Goal: Information Seeking & Learning: Learn about a topic

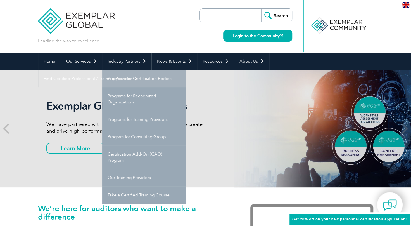
click at [139, 78] on link "Programs for Certification Bodies" at bounding box center [144, 78] width 84 height 17
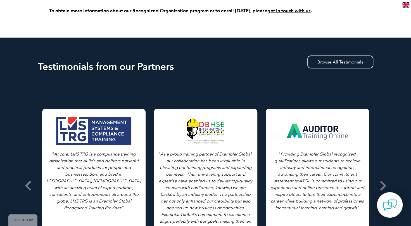
scroll to position [677, 0]
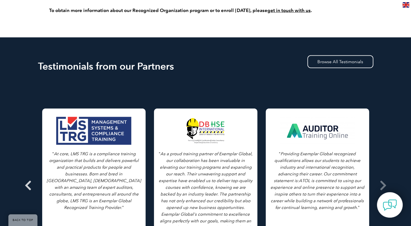
click at [26, 185] on icon at bounding box center [28, 185] width 7 height 0
click at [387, 180] on span at bounding box center [384, 186] width 14 height 210
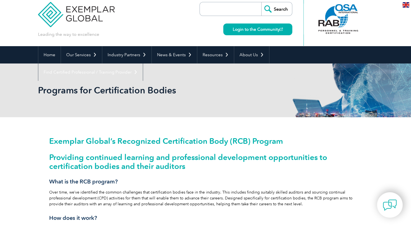
scroll to position [0, 0]
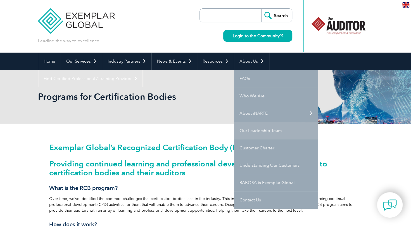
click at [251, 130] on link "Our Leadership Team" at bounding box center [276, 130] width 84 height 17
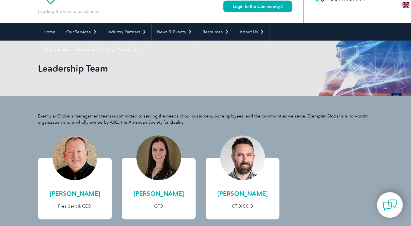
scroll to position [29, 0]
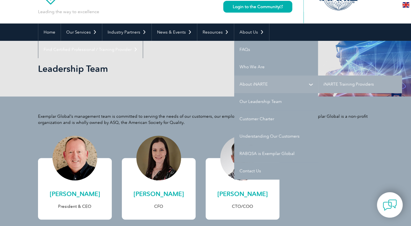
click at [252, 86] on link "About iNARTE" at bounding box center [276, 83] width 84 height 17
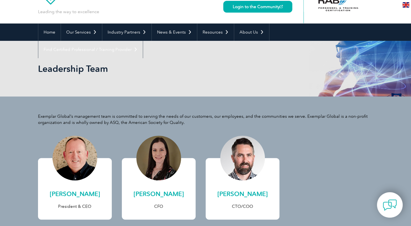
click at [298, 150] on div "Exemplar Global’s management team is committed to serving the needs of our cust…" at bounding box center [205, 172] width 335 height 153
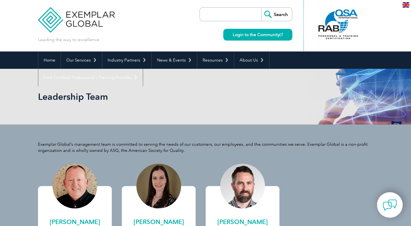
scroll to position [0, 0]
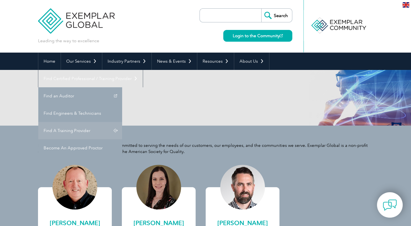
click at [122, 122] on link "Find A Training Provider" at bounding box center [80, 130] width 84 height 17
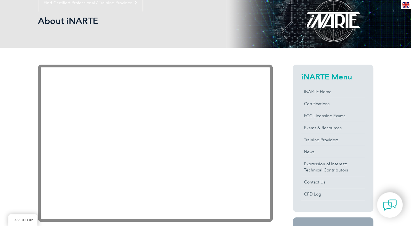
scroll to position [76, 0]
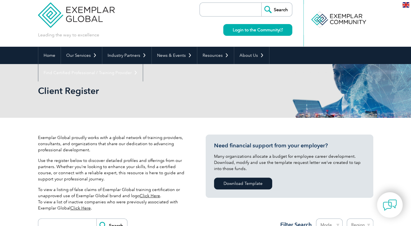
scroll to position [7, 0]
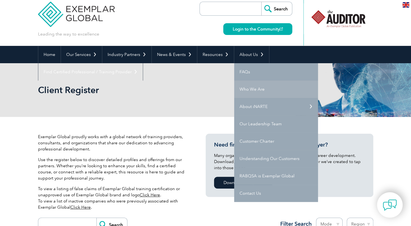
click at [246, 89] on link "Who We Are" at bounding box center [276, 89] width 84 height 17
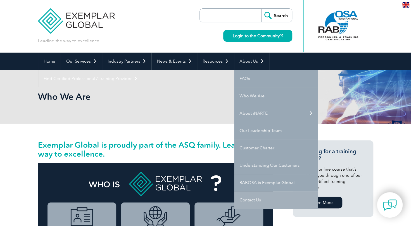
click at [252, 200] on link "Contact Us" at bounding box center [276, 199] width 84 height 17
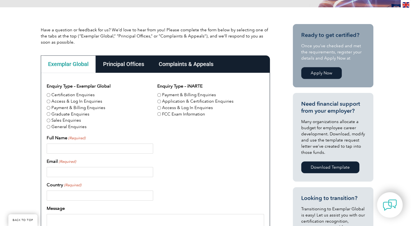
scroll to position [119, 0]
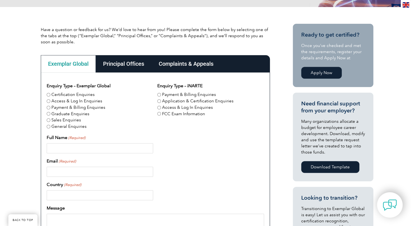
click at [120, 57] on div "Principal Offices" at bounding box center [124, 63] width 56 height 17
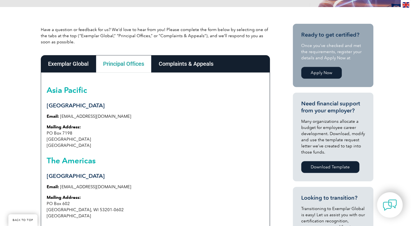
click at [180, 65] on div "Complaints & Appeals" at bounding box center [186, 63] width 69 height 17
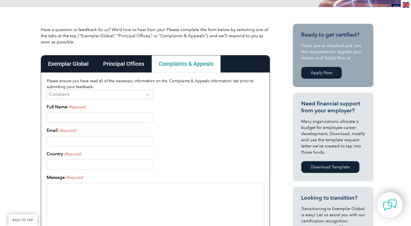
click at [123, 64] on div "Principal Offices" at bounding box center [124, 63] width 56 height 17
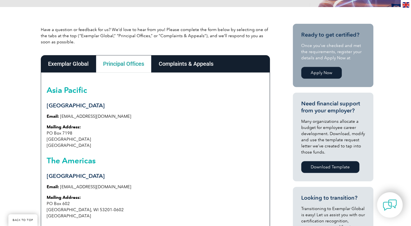
click at [72, 63] on div "Exemplar Global" at bounding box center [68, 63] width 55 height 17
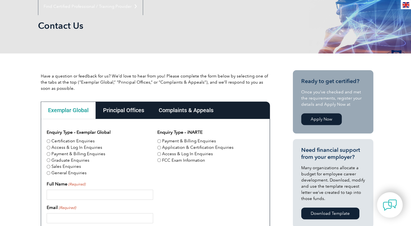
scroll to position [0, 0]
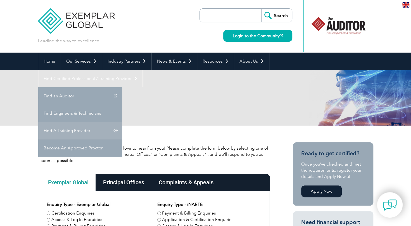
click at [122, 122] on link "Find A Training Provider" at bounding box center [80, 130] width 84 height 17
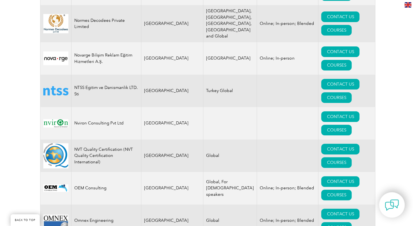
scroll to position [6178, 0]
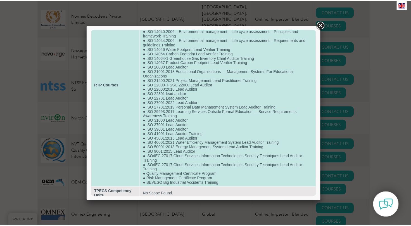
scroll to position [69, 0]
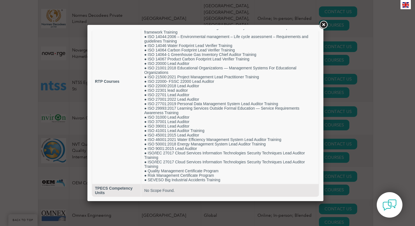
click at [323, 26] on link at bounding box center [324, 25] width 10 height 10
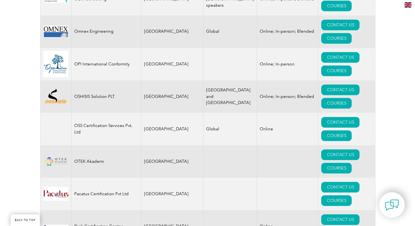
scroll to position [6346, 0]
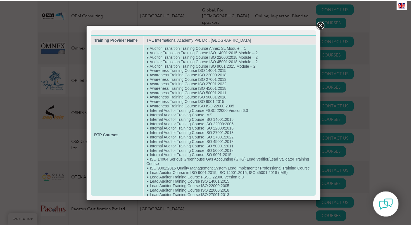
scroll to position [47, 0]
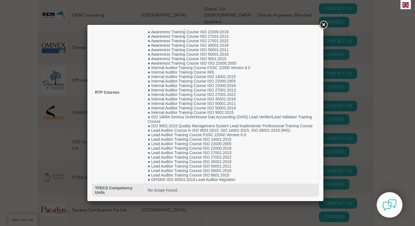
click at [323, 25] on link at bounding box center [324, 25] width 10 height 10
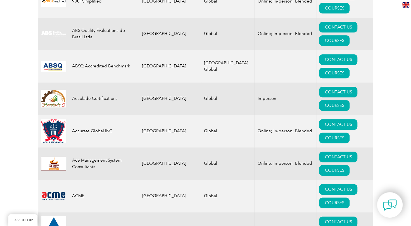
scroll to position [0, 0]
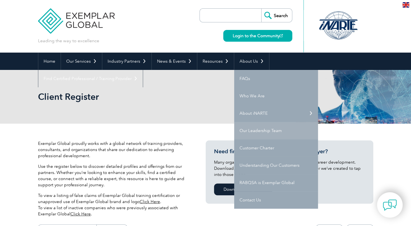
click at [261, 131] on link "Our Leadership Team" at bounding box center [276, 130] width 84 height 17
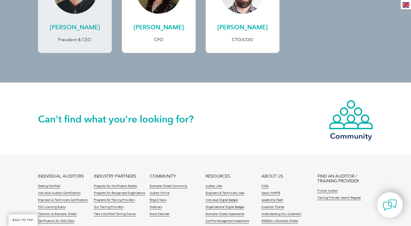
scroll to position [224, 0]
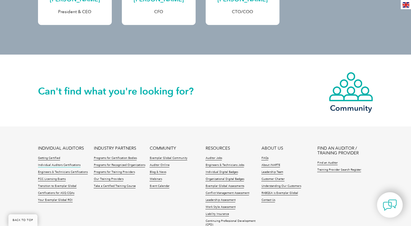
click at [65, 164] on link "Individual Auditors Certifications" at bounding box center [59, 165] width 42 height 4
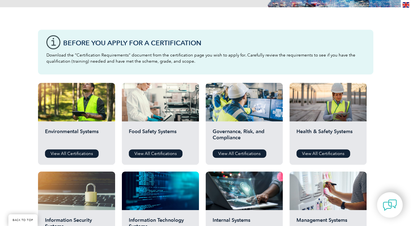
scroll to position [140, 0]
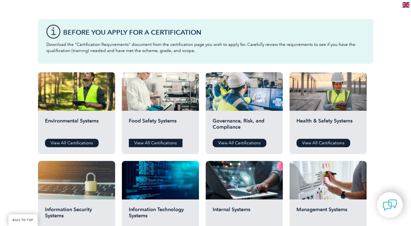
click at [148, 144] on link "View All Certifications" at bounding box center [156, 143] width 54 height 8
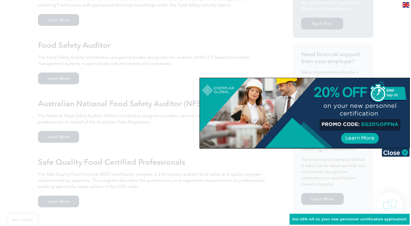
scroll to position [112, 0]
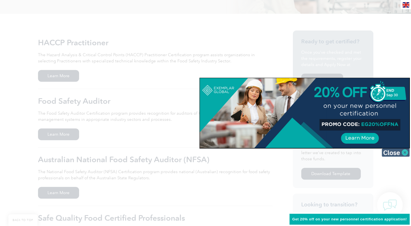
click at [404, 153] on img at bounding box center [396, 152] width 28 height 8
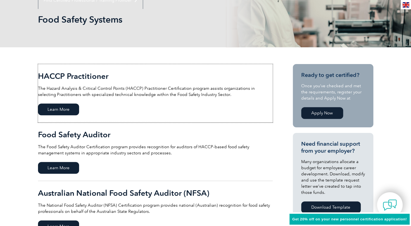
scroll to position [28, 0]
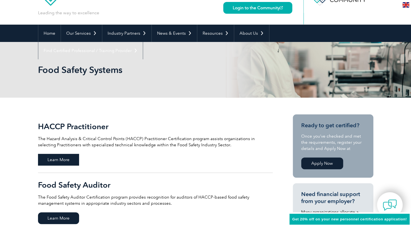
click at [57, 160] on span "Learn More" at bounding box center [58, 160] width 41 height 12
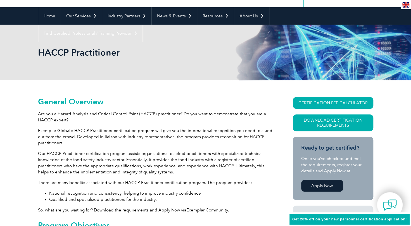
scroll to position [140, 0]
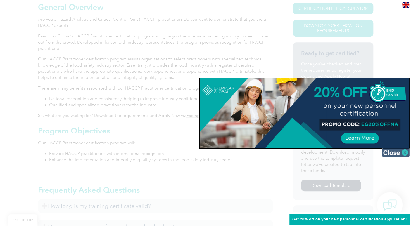
click at [395, 154] on img at bounding box center [396, 152] width 28 height 8
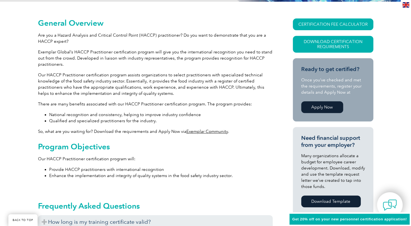
scroll to position [112, 0]
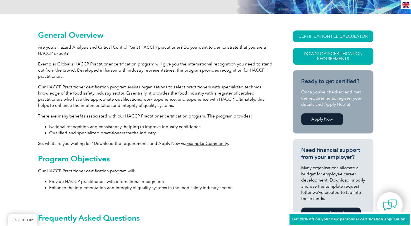
click at [206, 144] on link "Exemplar Community" at bounding box center [207, 143] width 42 height 5
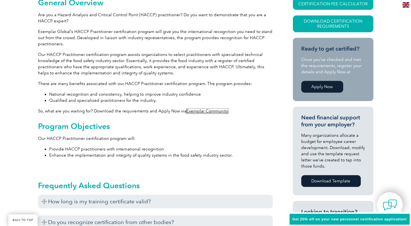
scroll to position [196, 0]
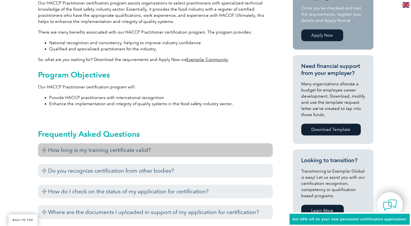
click at [45, 150] on h3 "How long is my training certificate valid?" at bounding box center [155, 150] width 235 height 14
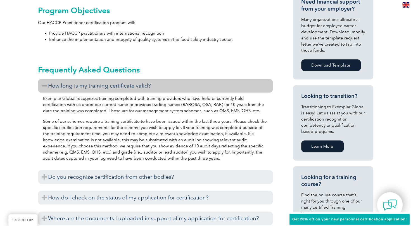
scroll to position [280, 0]
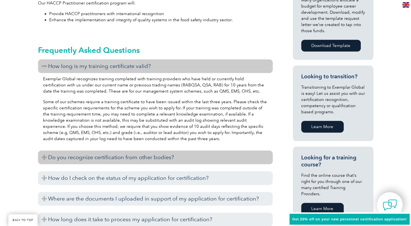
click at [44, 157] on h3 "Do you recognize certification from other bodies?" at bounding box center [155, 157] width 235 height 14
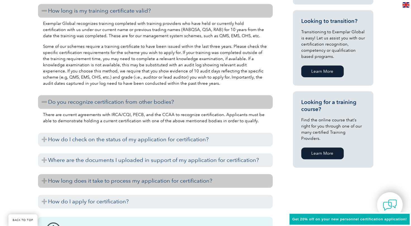
scroll to position [335, 0]
